Goal: Information Seeking & Learning: Learn about a topic

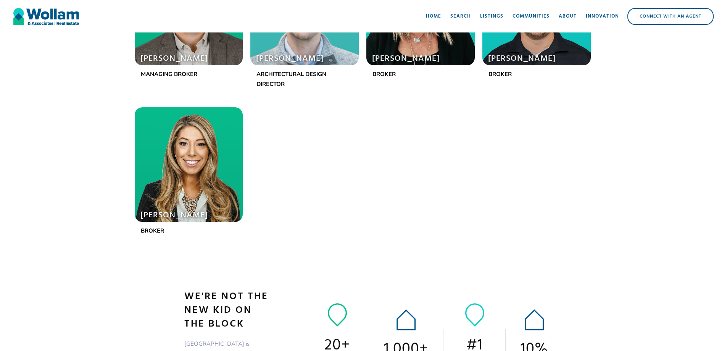
scroll to position [866, 0]
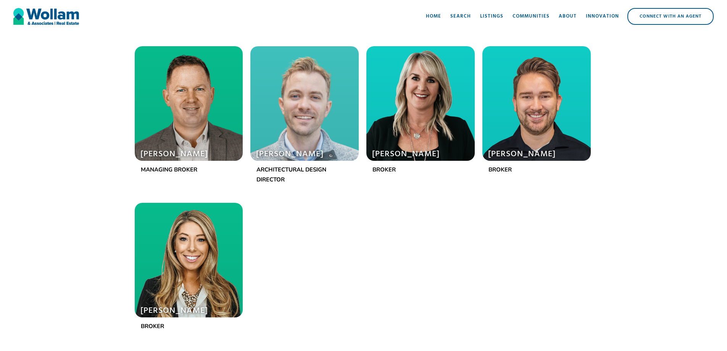
click at [200, 268] on div at bounding box center [189, 260] width 108 height 114
click at [353, 257] on div "Ala Malyakin Broker Blake Wollam Land Acquisition and Development Director Kari…" at bounding box center [363, 119] width 465 height 459
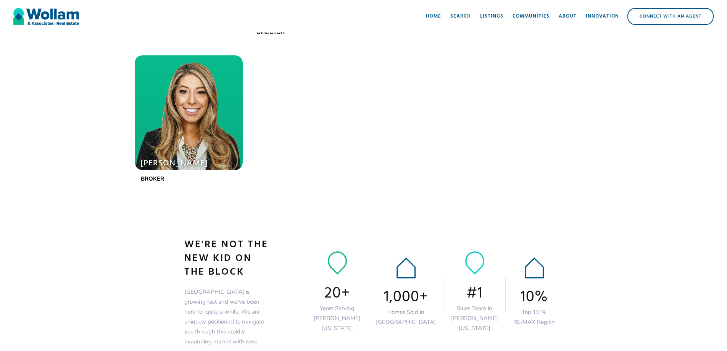
scroll to position [1056, 0]
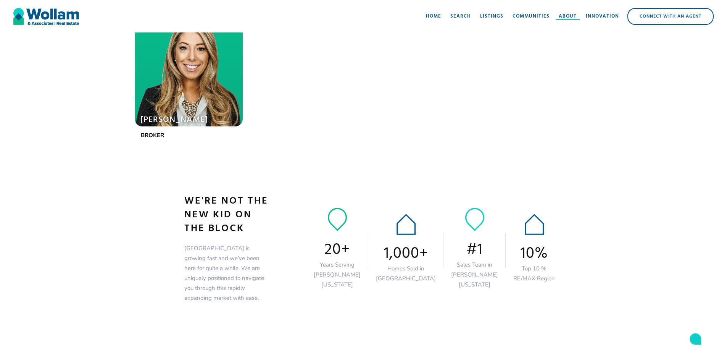
click at [559, 16] on div "About" at bounding box center [568, 17] width 18 height 8
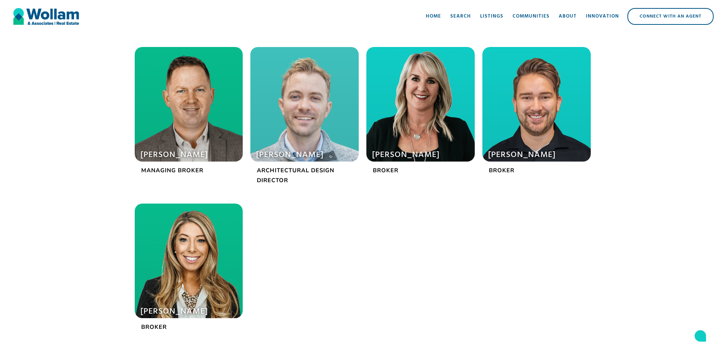
scroll to position [382, 0]
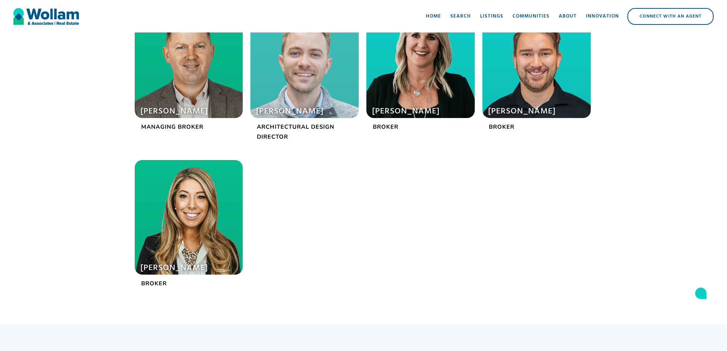
click at [188, 239] on div at bounding box center [189, 217] width 108 height 114
click at [151, 284] on p "Broker" at bounding box center [189, 283] width 108 height 10
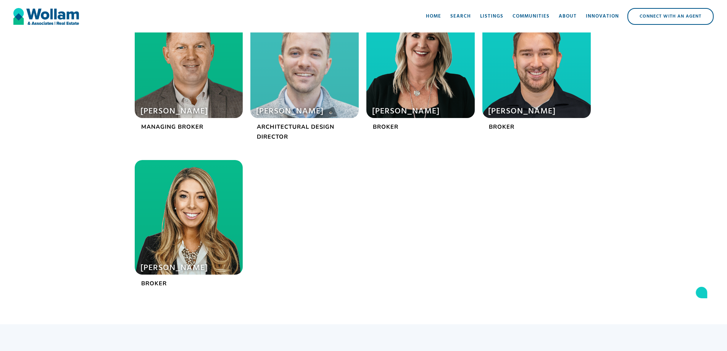
click at [165, 269] on h1 "[PERSON_NAME]" at bounding box center [183, 267] width 87 height 11
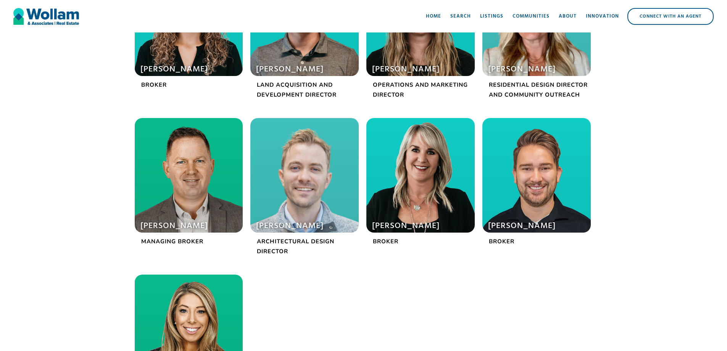
scroll to position [191, 0]
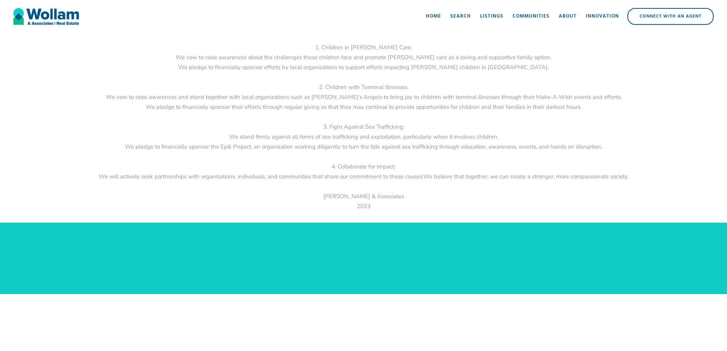
scroll to position [1228, 0]
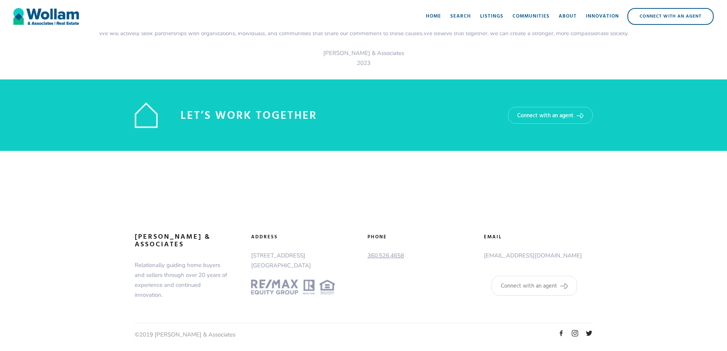
click at [565, 332] on div at bounding box center [519, 333] width 148 height 8
click at [563, 333] on img at bounding box center [561, 333] width 6 height 6
click at [576, 330] on img at bounding box center [574, 333] width 6 height 6
